Goal: Transaction & Acquisition: Register for event/course

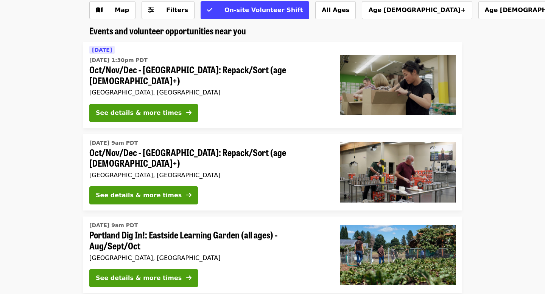
scroll to position [47, 0]
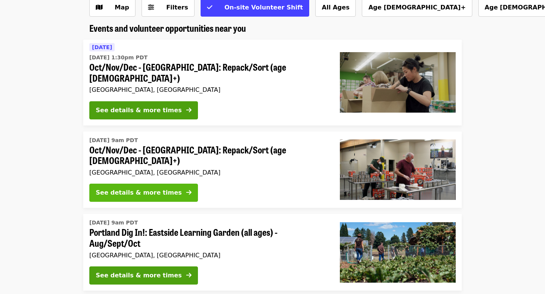
click at [108, 188] on div "See details & more times" at bounding box center [139, 192] width 86 height 9
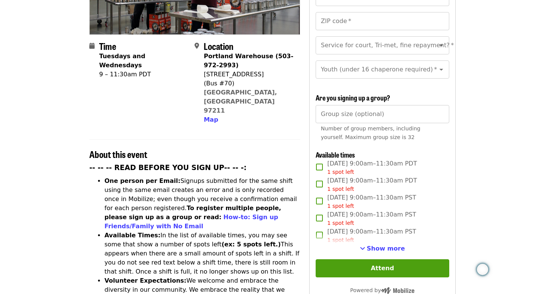
scroll to position [168, 0]
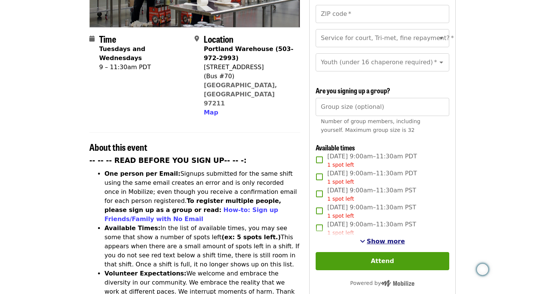
click at [374, 238] on span "Show more" at bounding box center [385, 241] width 38 height 7
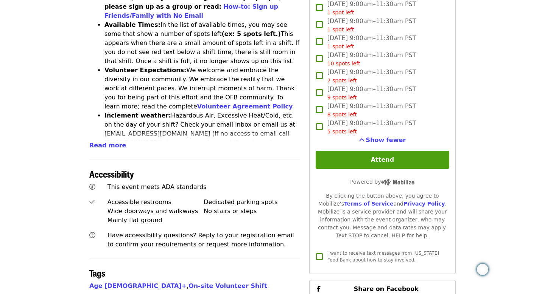
scroll to position [0, 0]
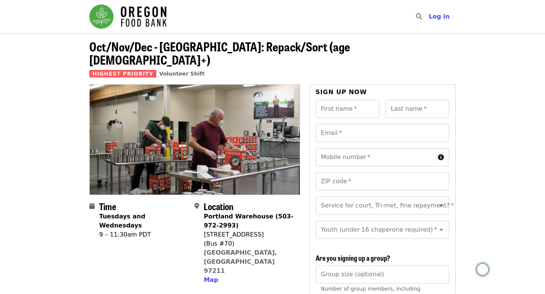
scroll to position [47, 0]
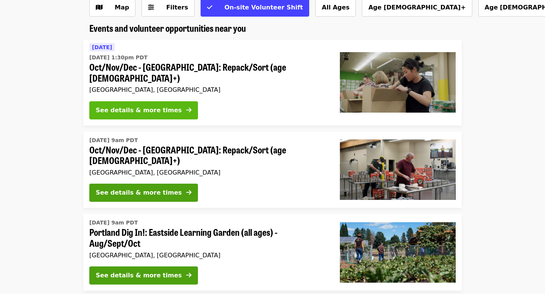
click at [140, 101] on button "See details & more times" at bounding box center [143, 110] width 109 height 18
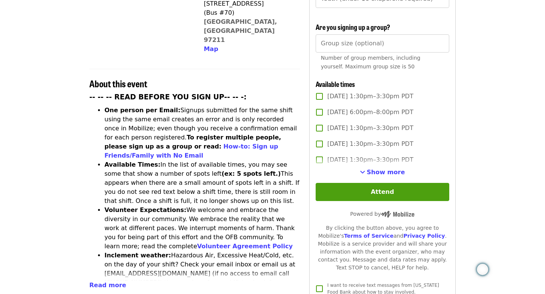
scroll to position [231, 0]
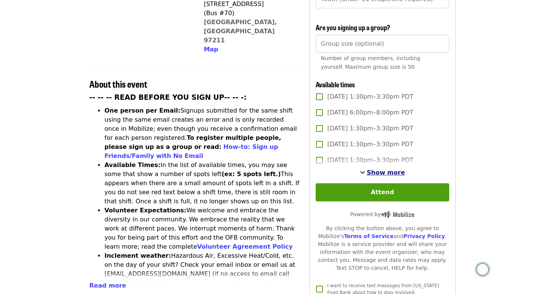
click at [374, 169] on span "Show more" at bounding box center [385, 172] width 38 height 7
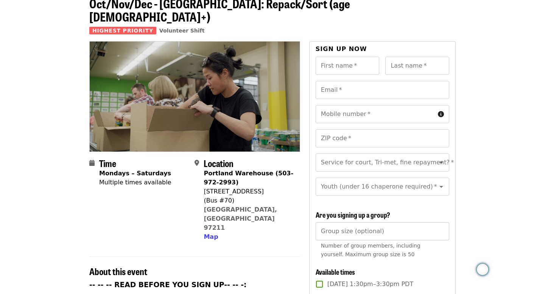
scroll to position [0, 0]
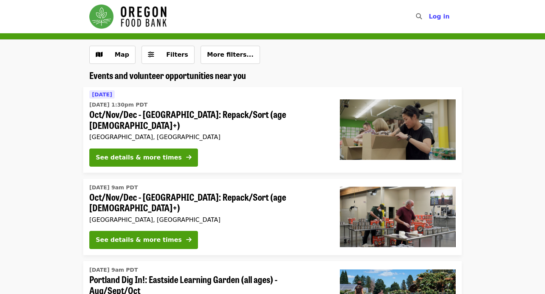
scroll to position [47, 0]
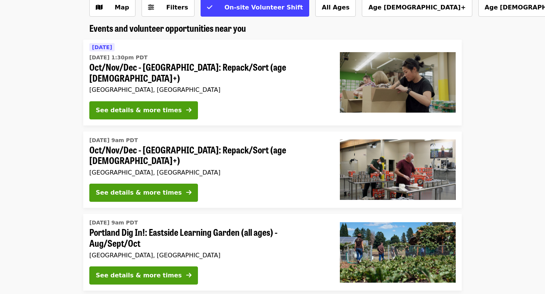
click at [108, 227] on span "Portland Dig In!: Eastside Learning Garden (all ages) - Aug/Sept/Oct" at bounding box center [208, 238] width 238 height 22
